Goal: Task Accomplishment & Management: Manage account settings

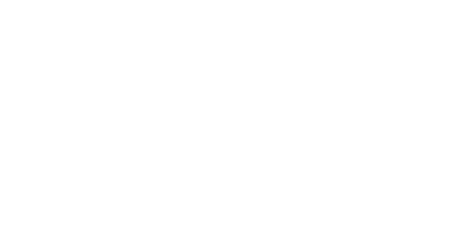
click at [228, 2] on html at bounding box center [235, 1] width 471 height 2
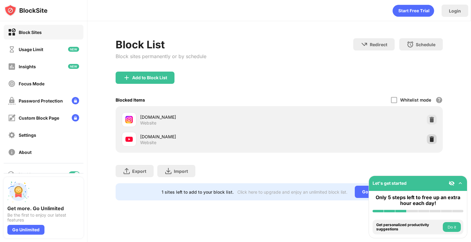
click at [430, 142] on img at bounding box center [431, 139] width 6 height 6
